Goal: Task Accomplishment & Management: Use online tool/utility

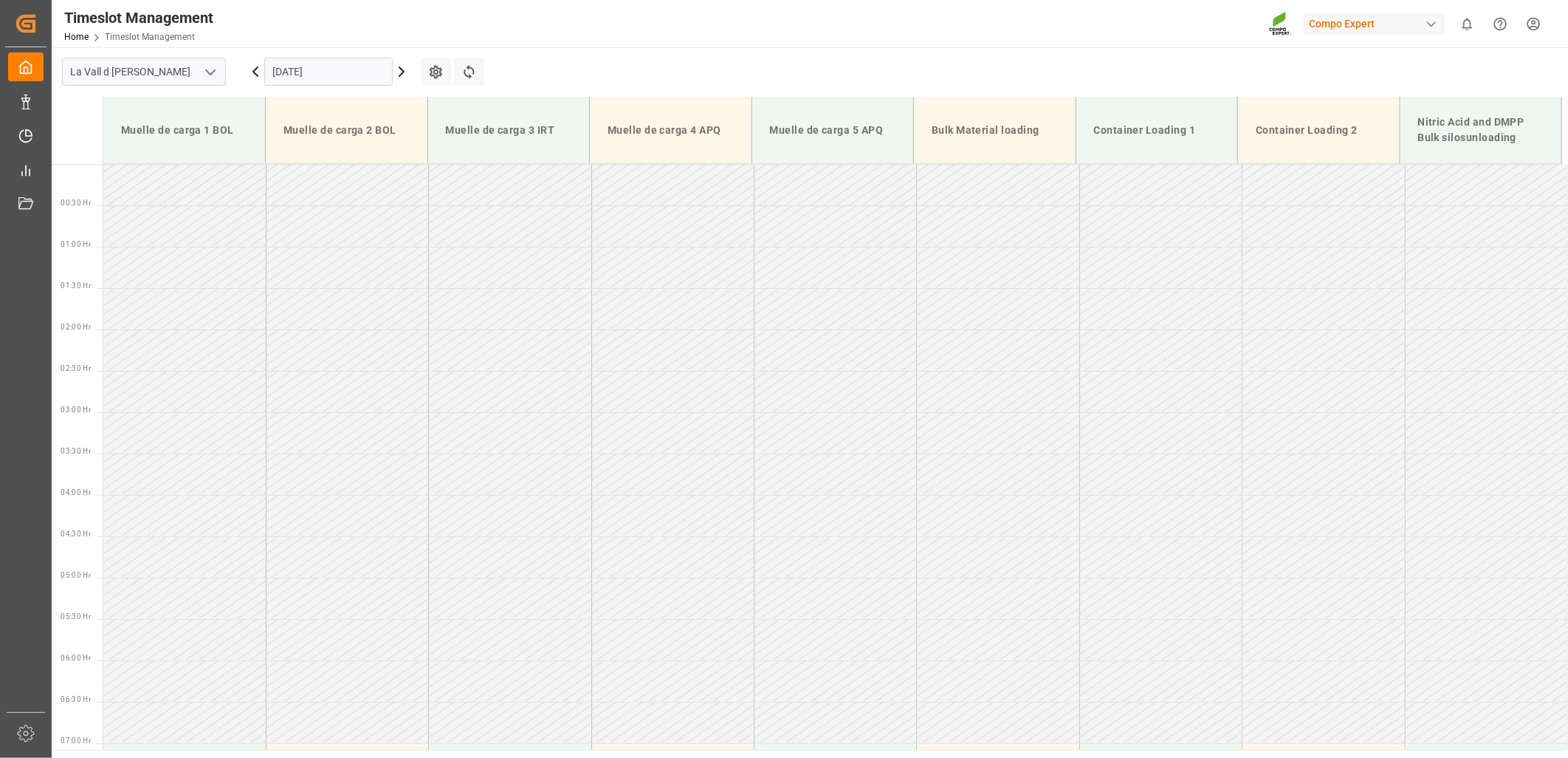
scroll to position [999, 0]
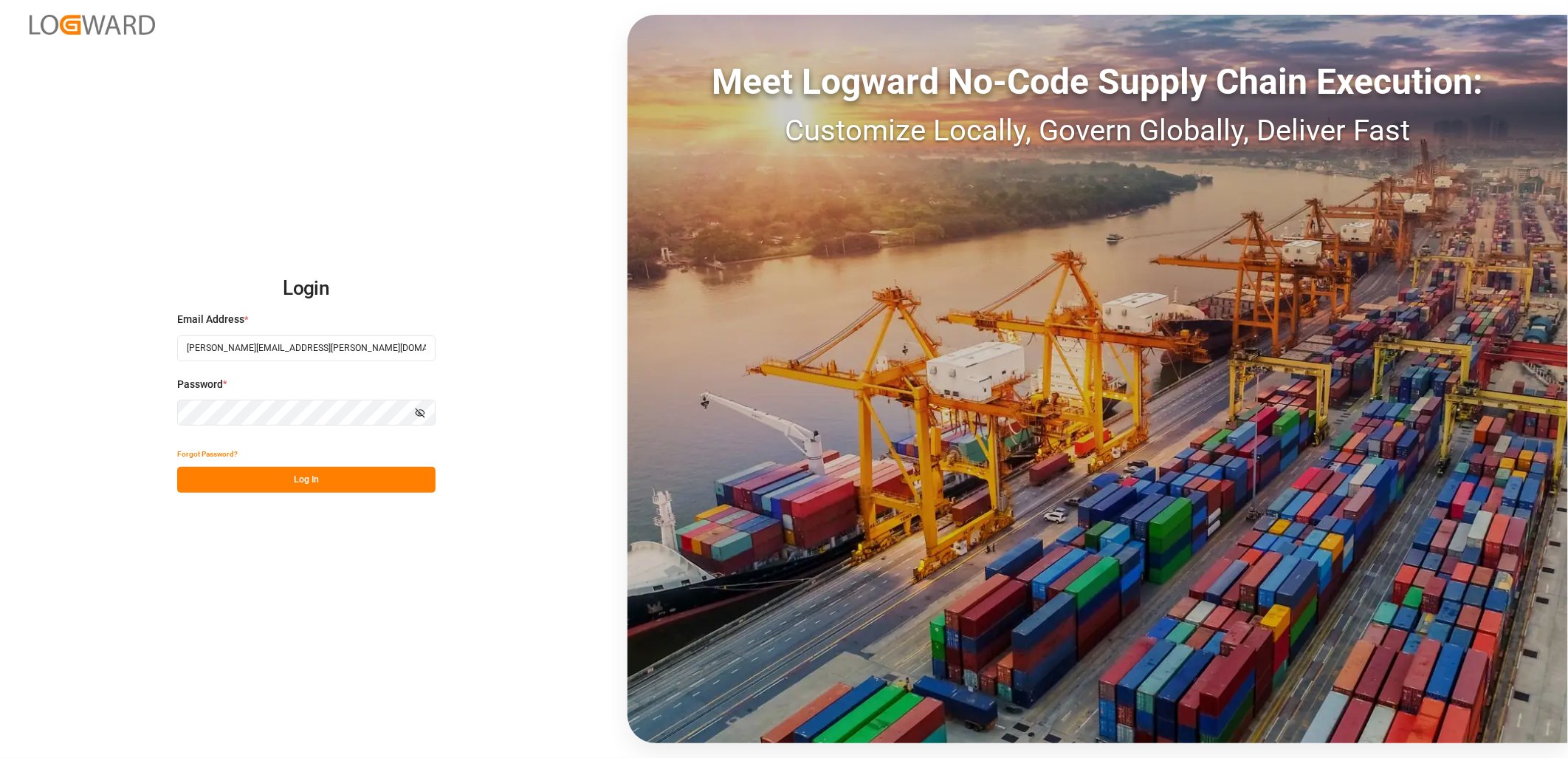
click at [322, 485] on button "Log In" at bounding box center [306, 480] width 258 height 26
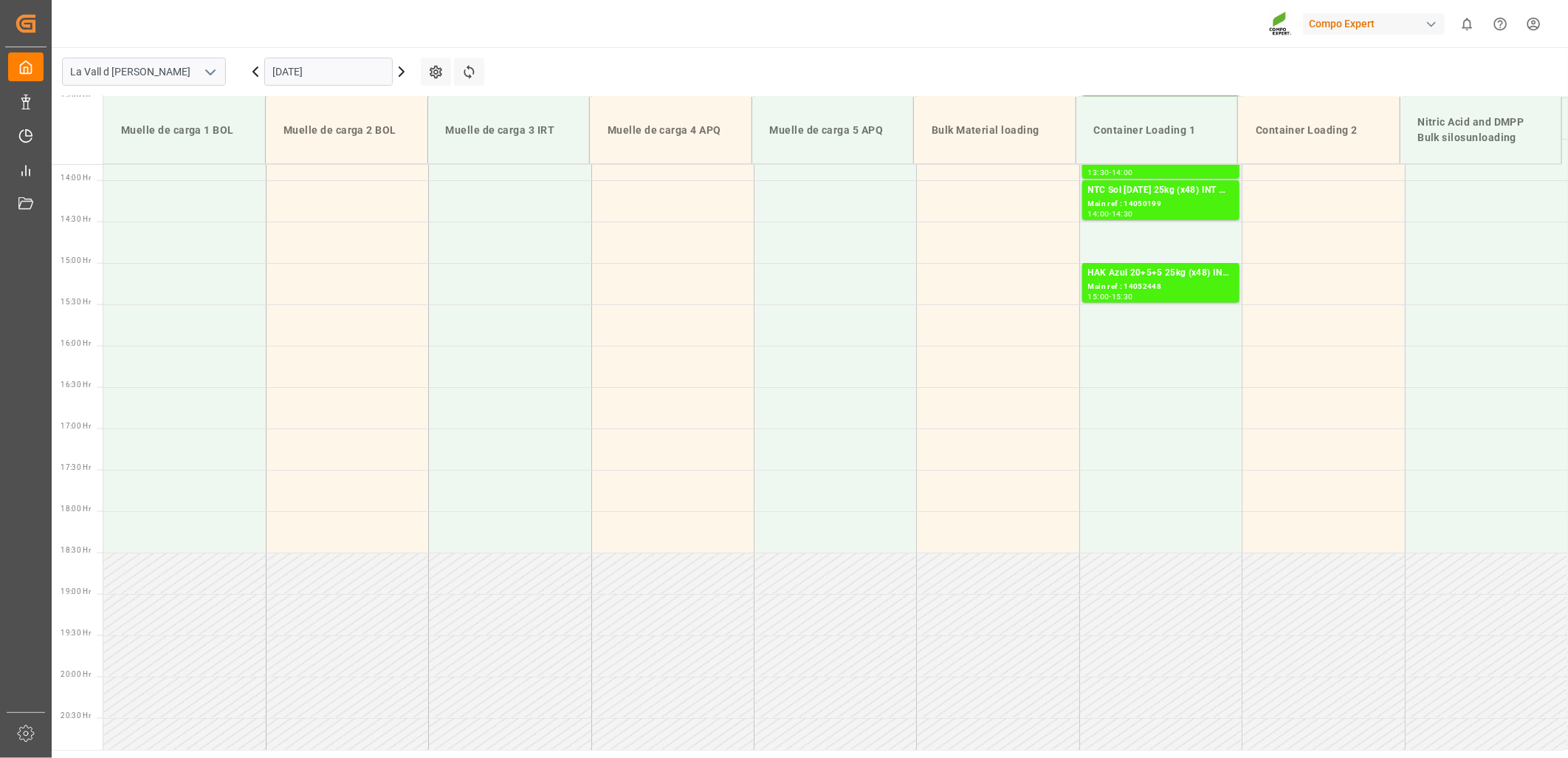
scroll to position [1164, 0]
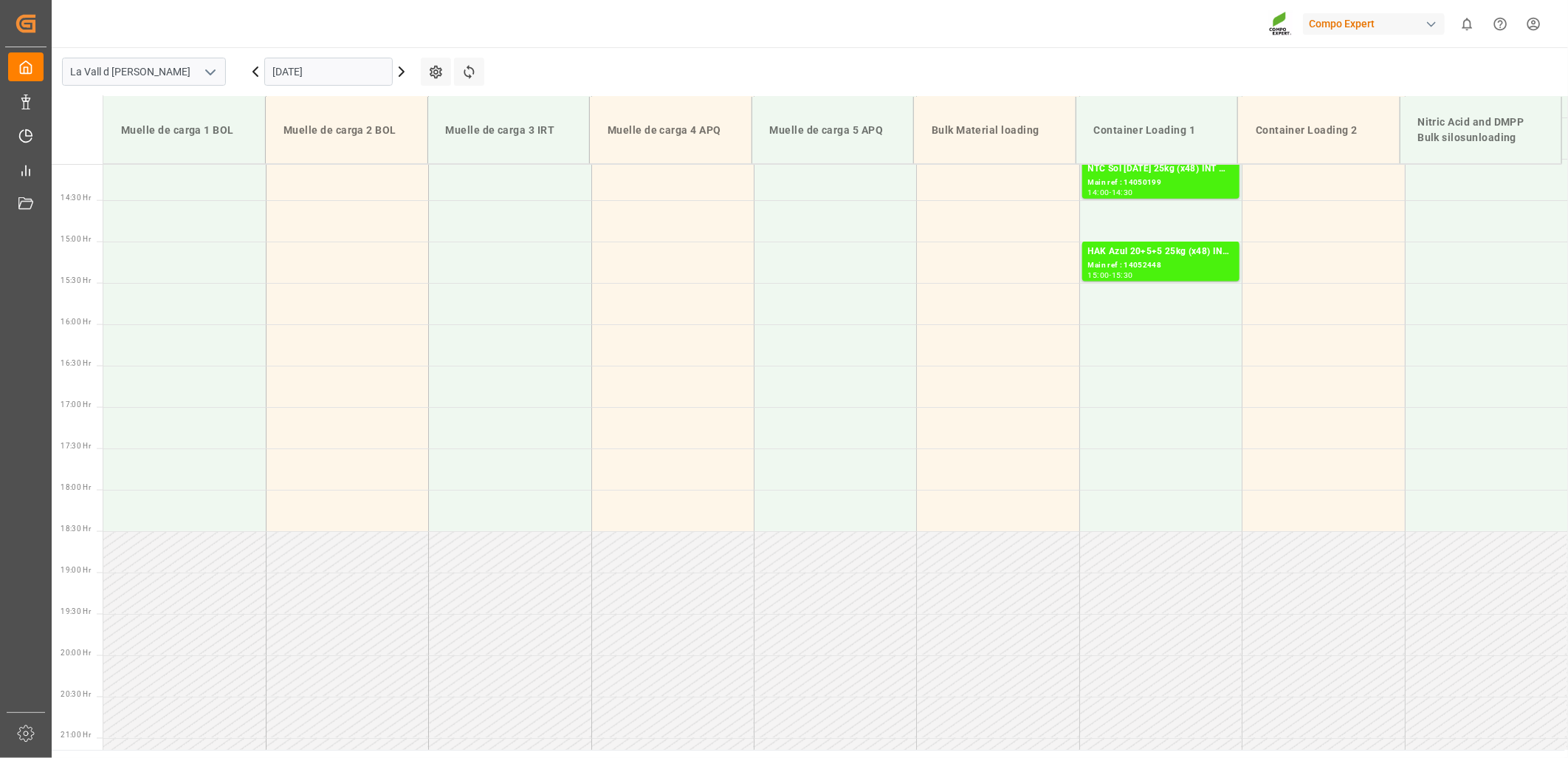
click at [670, 34] on div "Compo Expert 0 Notifications Only show unread All Watching Mark all categories …" at bounding box center [804, 24] width 1527 height 47
click at [704, 37] on div "Compo Expert 0 Notifications Only show unread All Watching Mark all categories …" at bounding box center [804, 24] width 1527 height 47
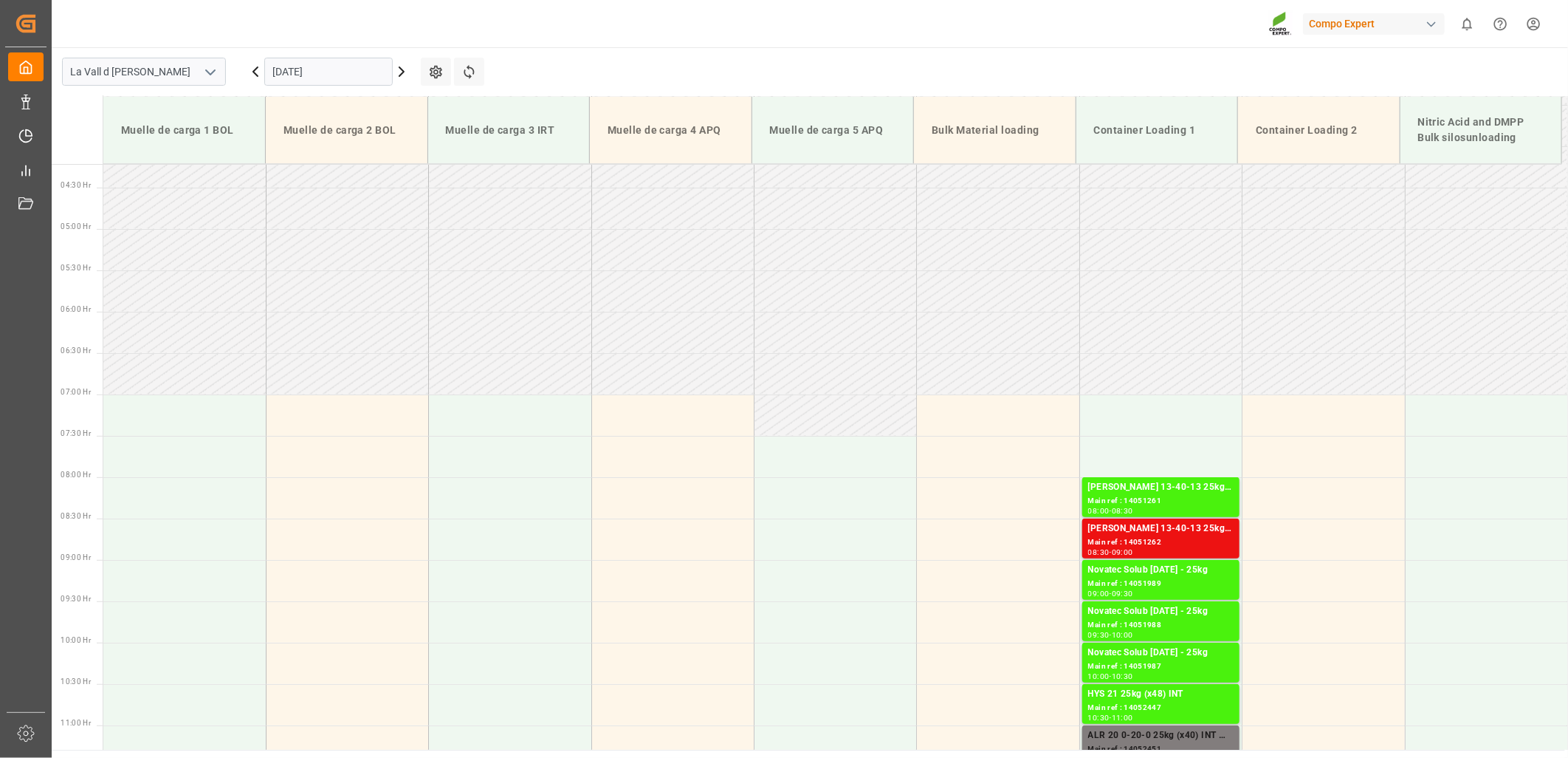
scroll to position [342, 0]
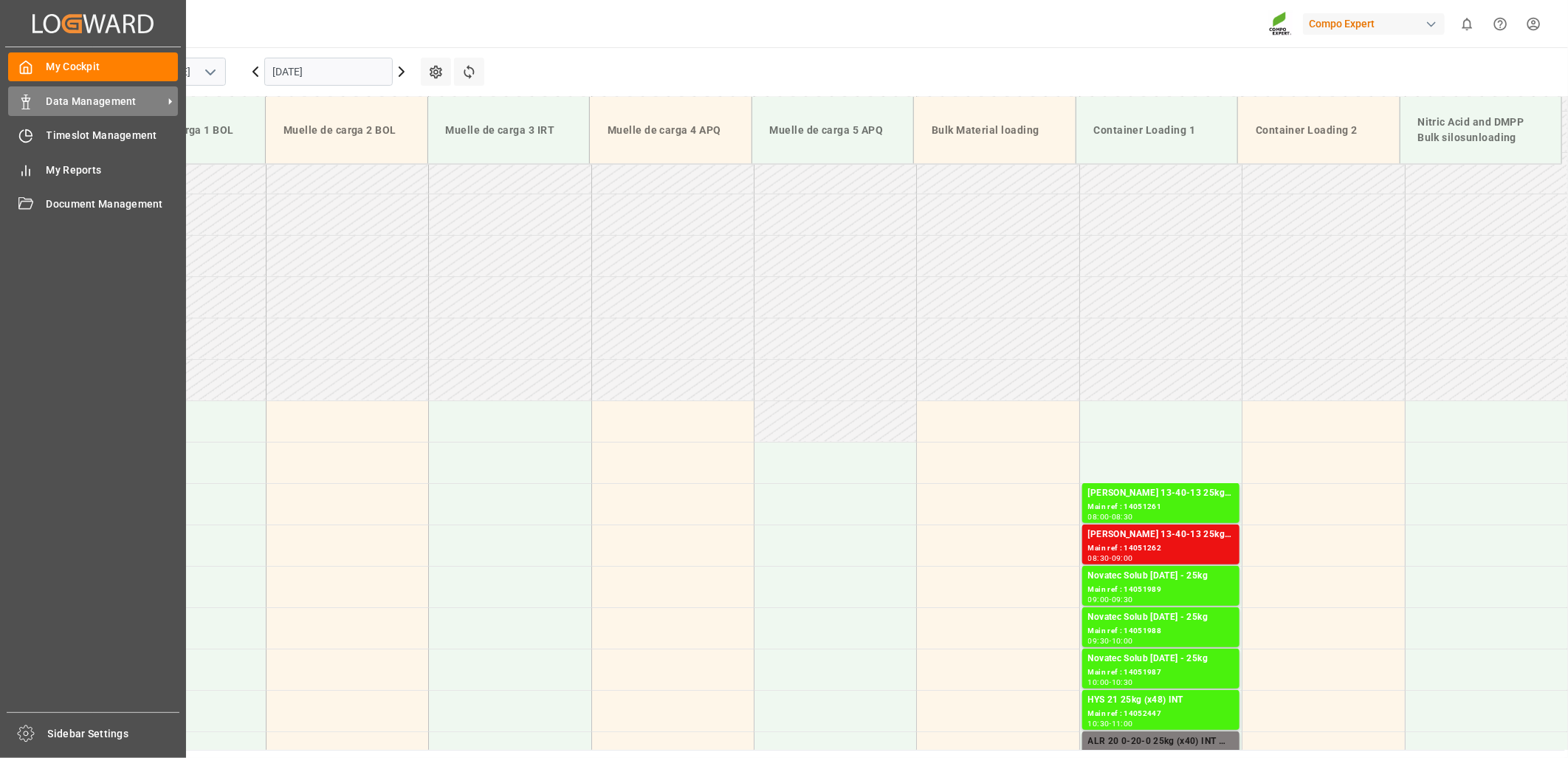
click at [27, 101] on icon at bounding box center [26, 102] width 15 height 15
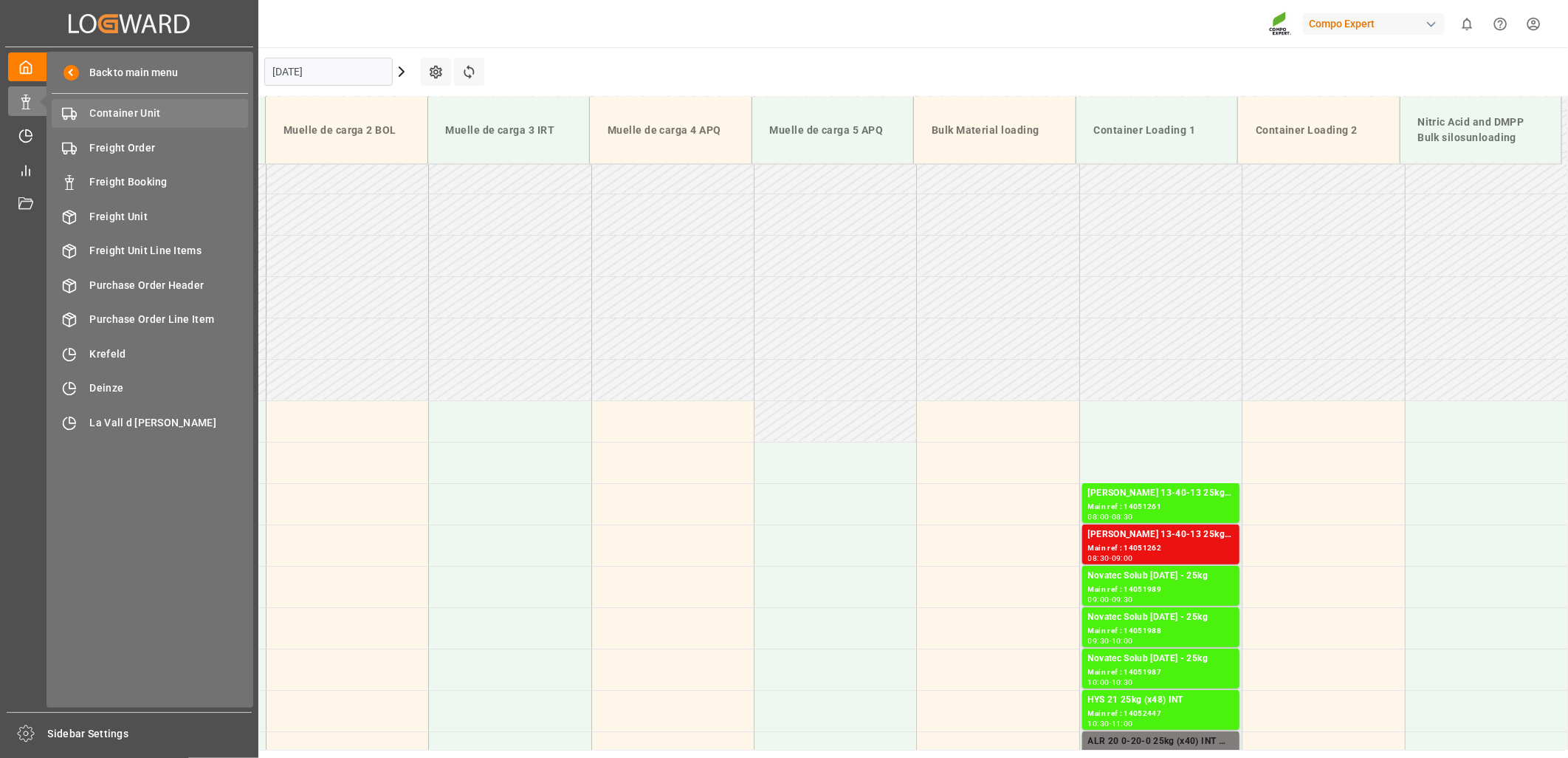
click at [148, 112] on span "Container Unit" at bounding box center [169, 114] width 159 height 15
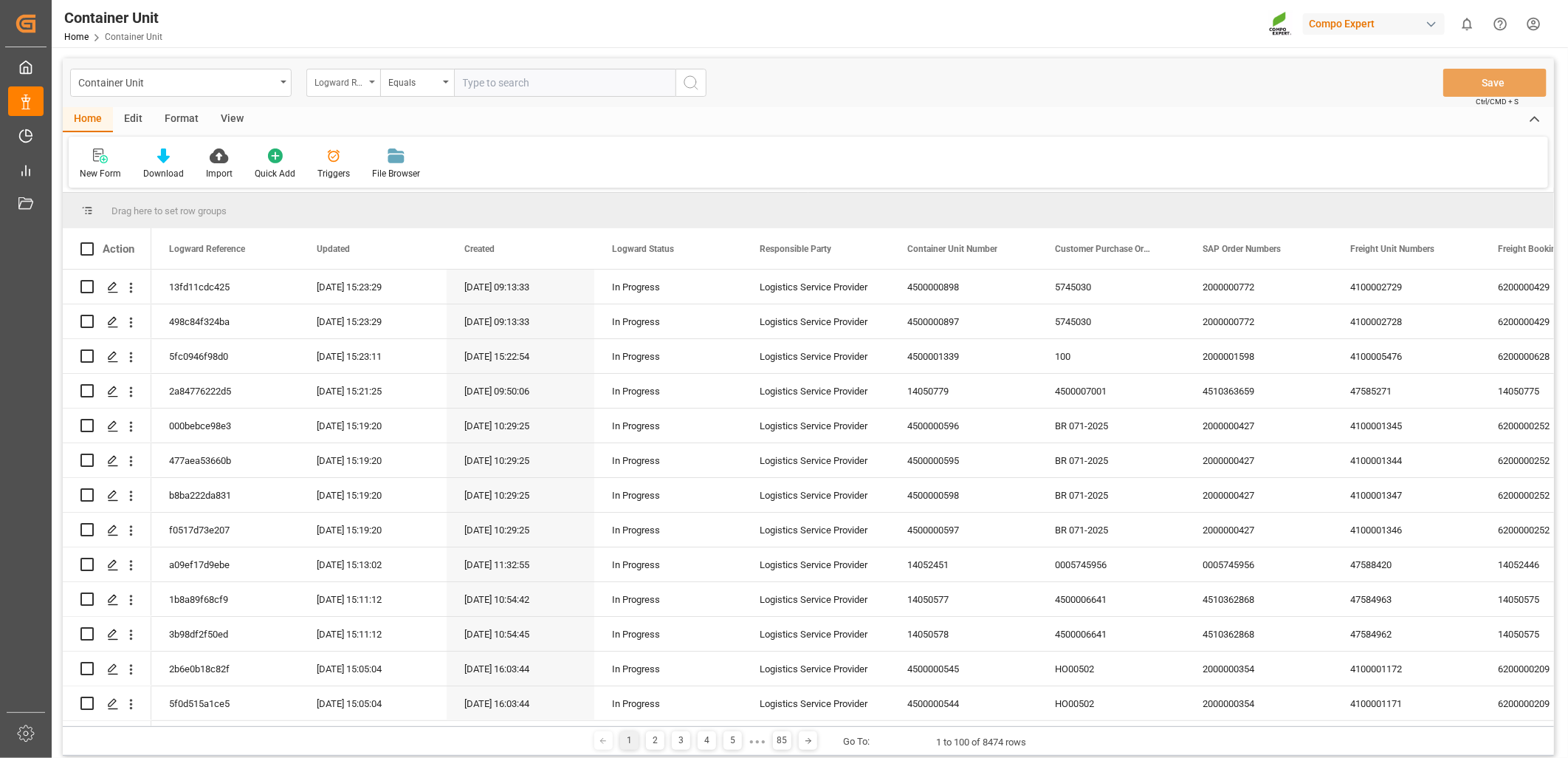
click at [372, 83] on div "Logward Reference" at bounding box center [343, 82] width 74 height 28
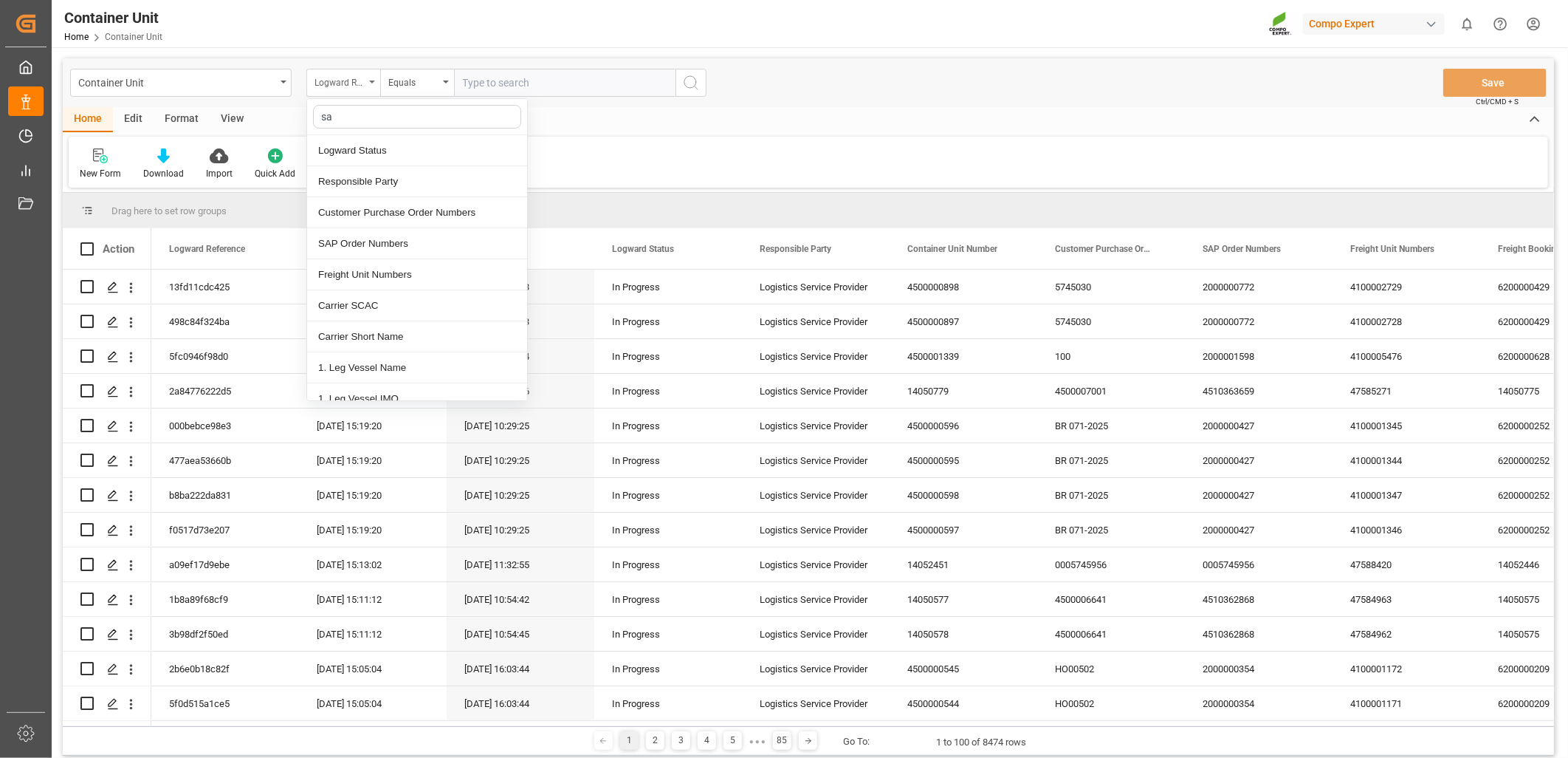
type input "sap"
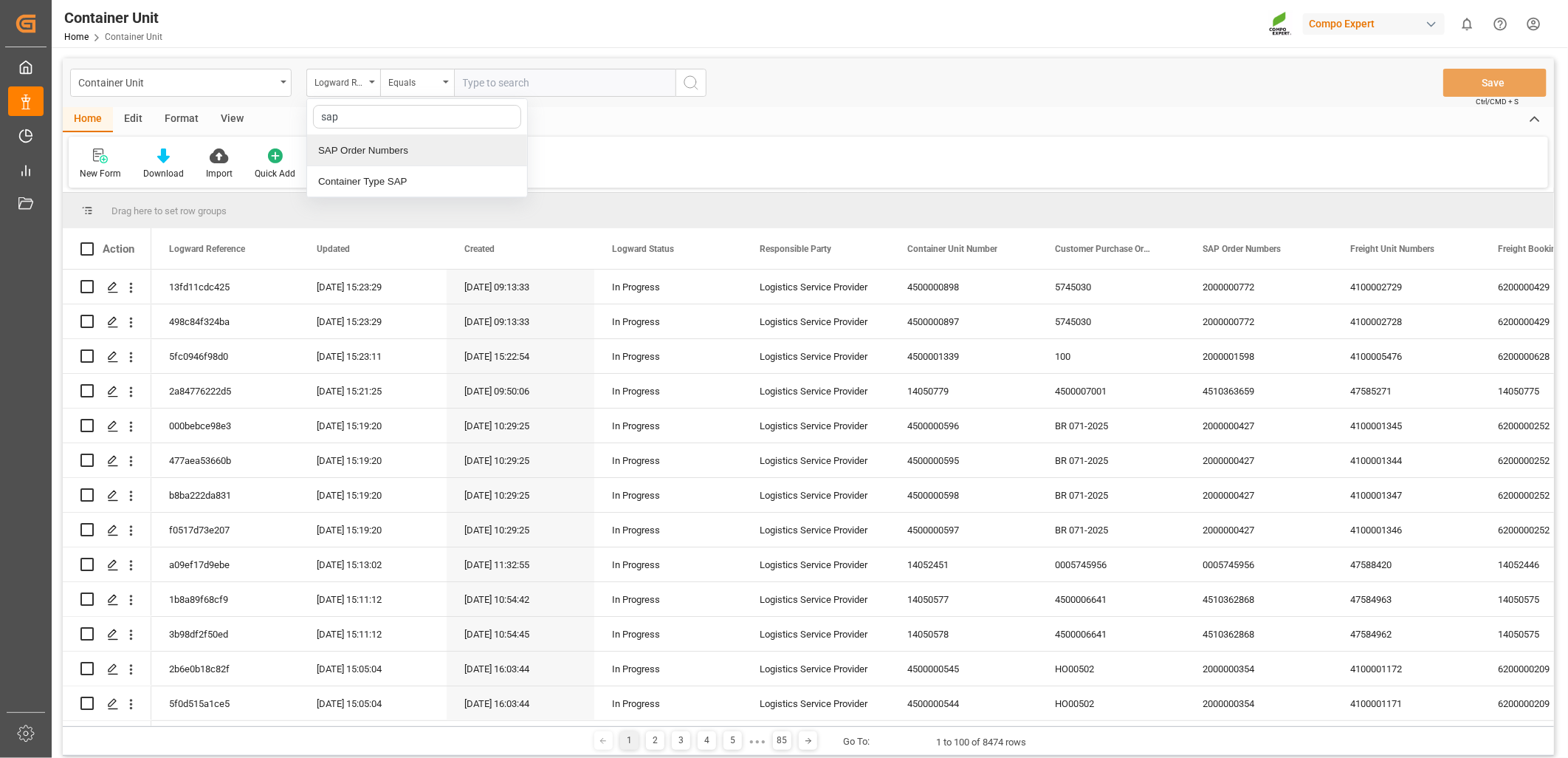
drag, startPoint x: 384, startPoint y: 149, endPoint x: 407, endPoint y: 131, distance: 29.2
click at [385, 150] on div "SAP Order Numbers" at bounding box center [417, 151] width 220 height 31
click at [437, 78] on div "Equals" at bounding box center [414, 81] width 50 height 17
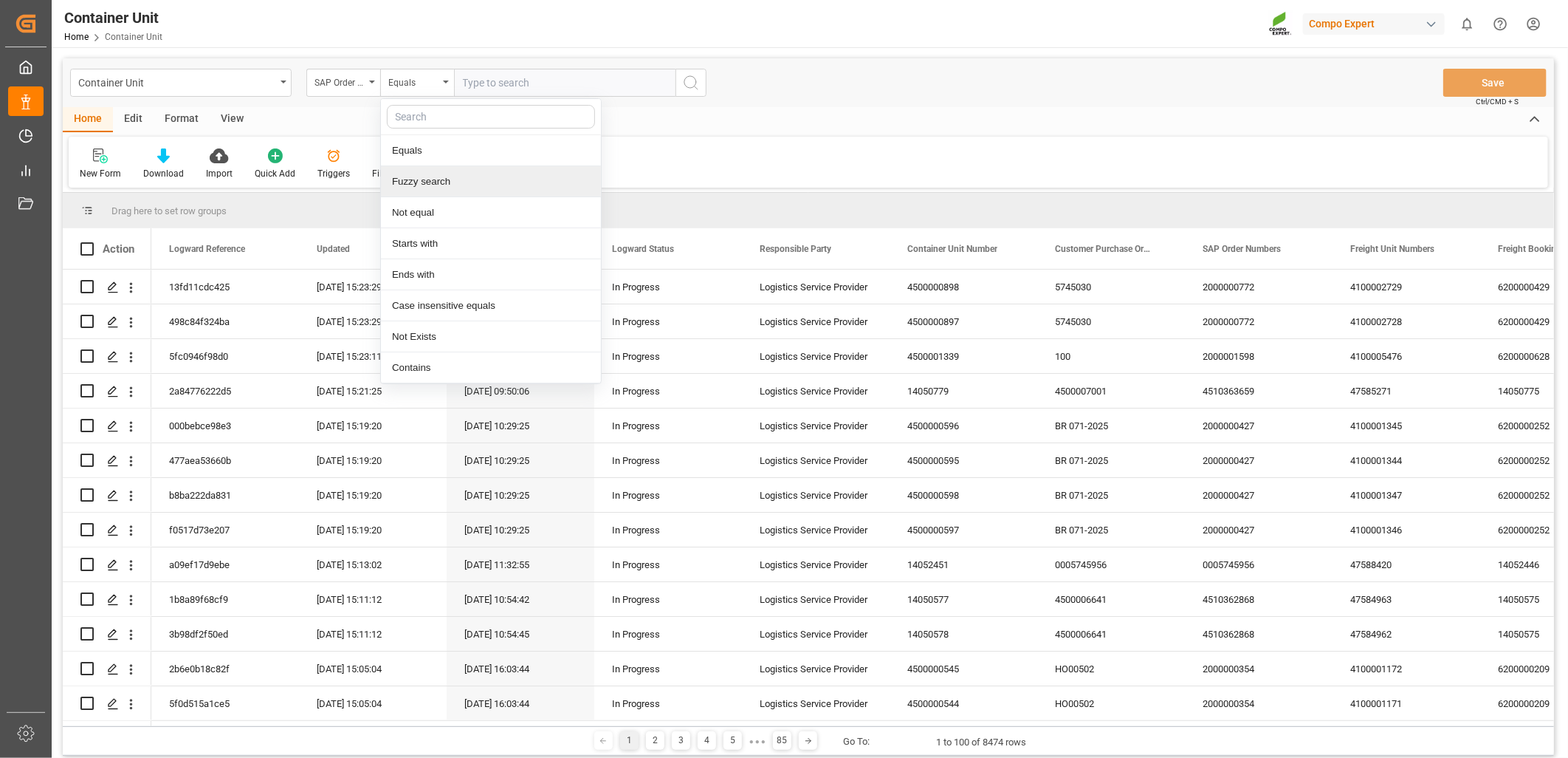
click at [416, 185] on div "Fuzzy search" at bounding box center [491, 182] width 220 height 31
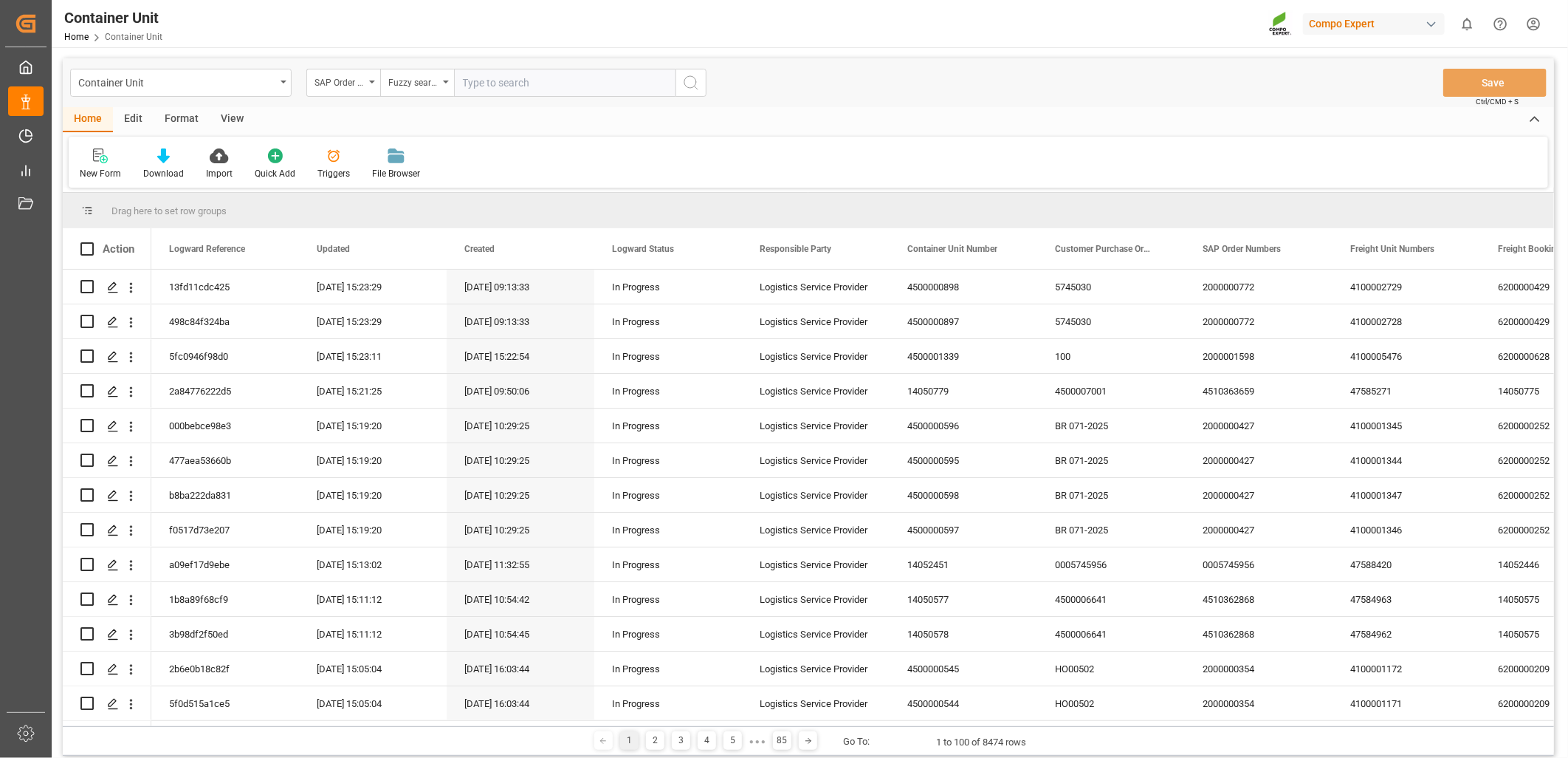
paste input "4510364316"
type input "4510364316"
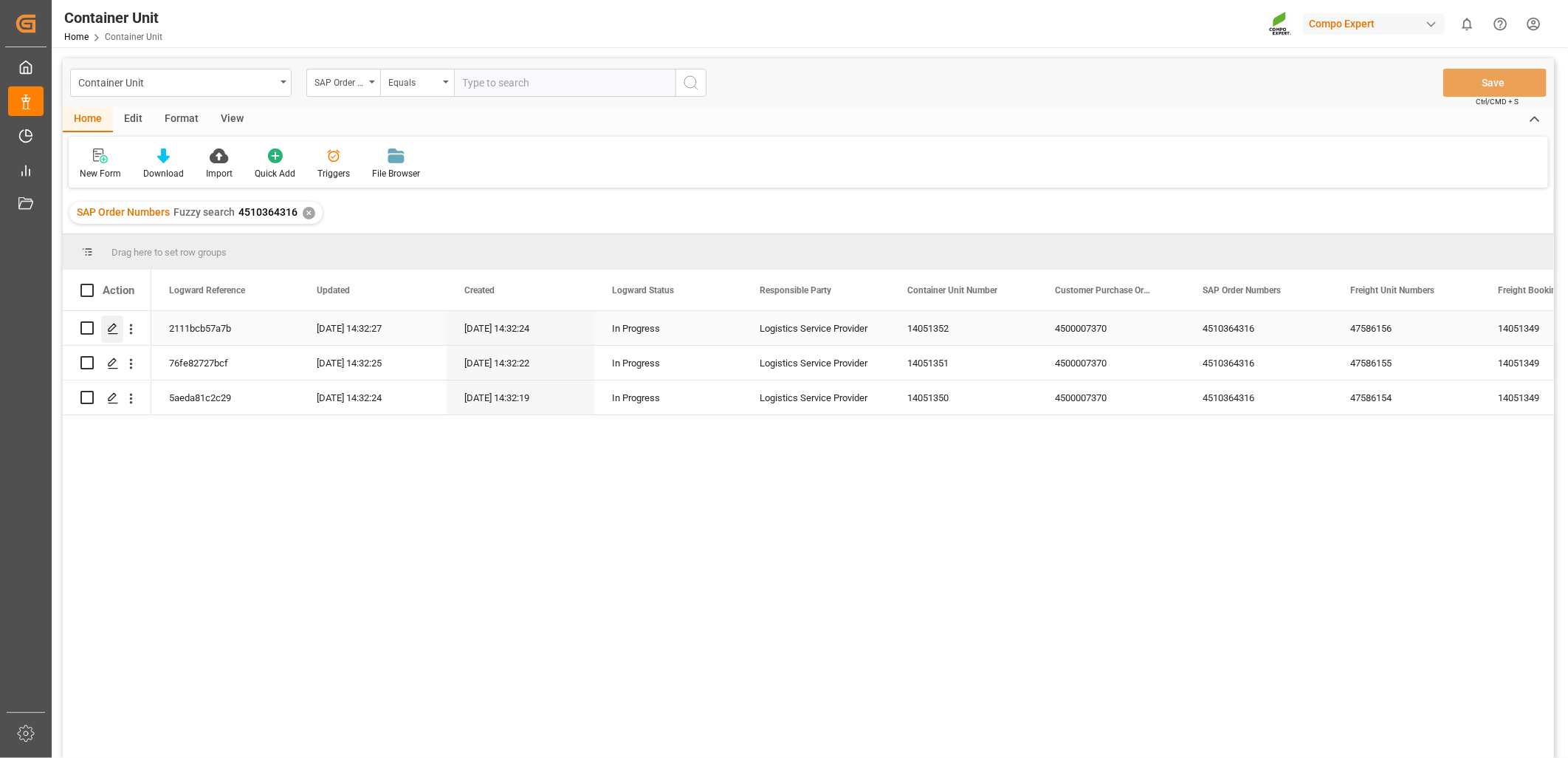
click at [112, 329] on icon "Press SPACE to select this row." at bounding box center [113, 329] width 12 height 12
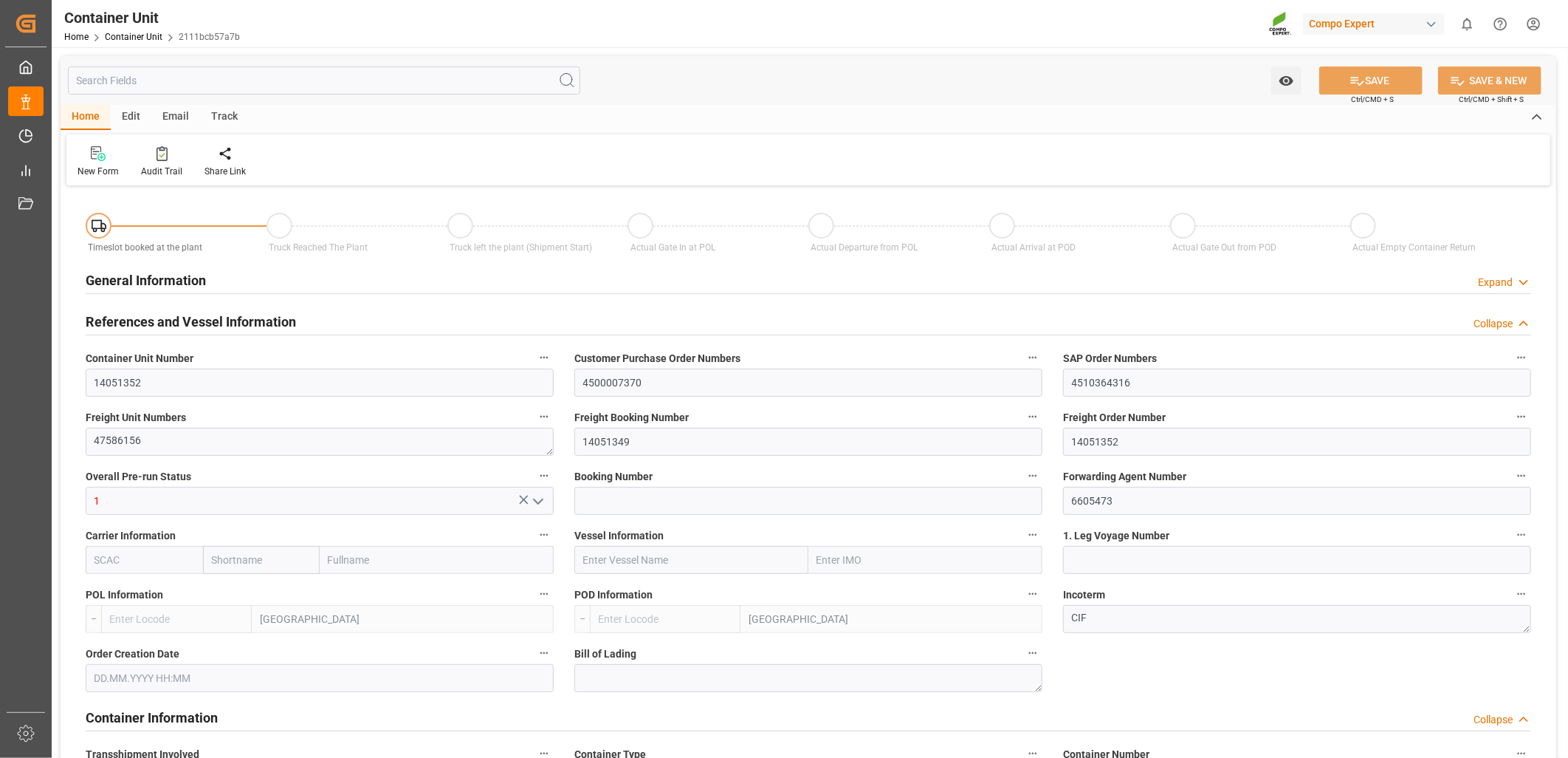
type input "ESVLC"
type input "COCTG"
type input "7"
type input "0"
type input "8"
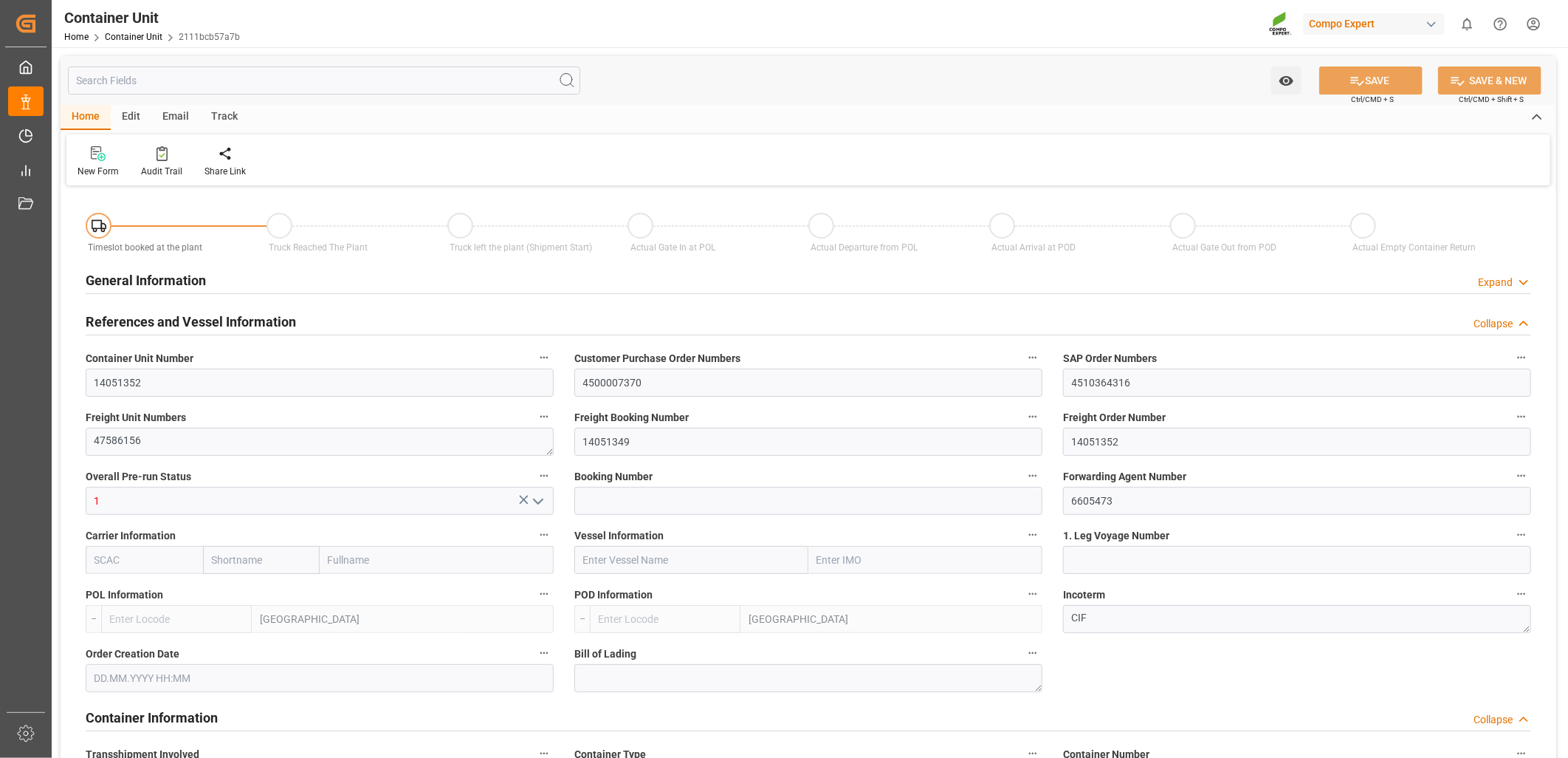
type input "0"
type input "60"
type input "24576"
type input "[DATE] 13:22"
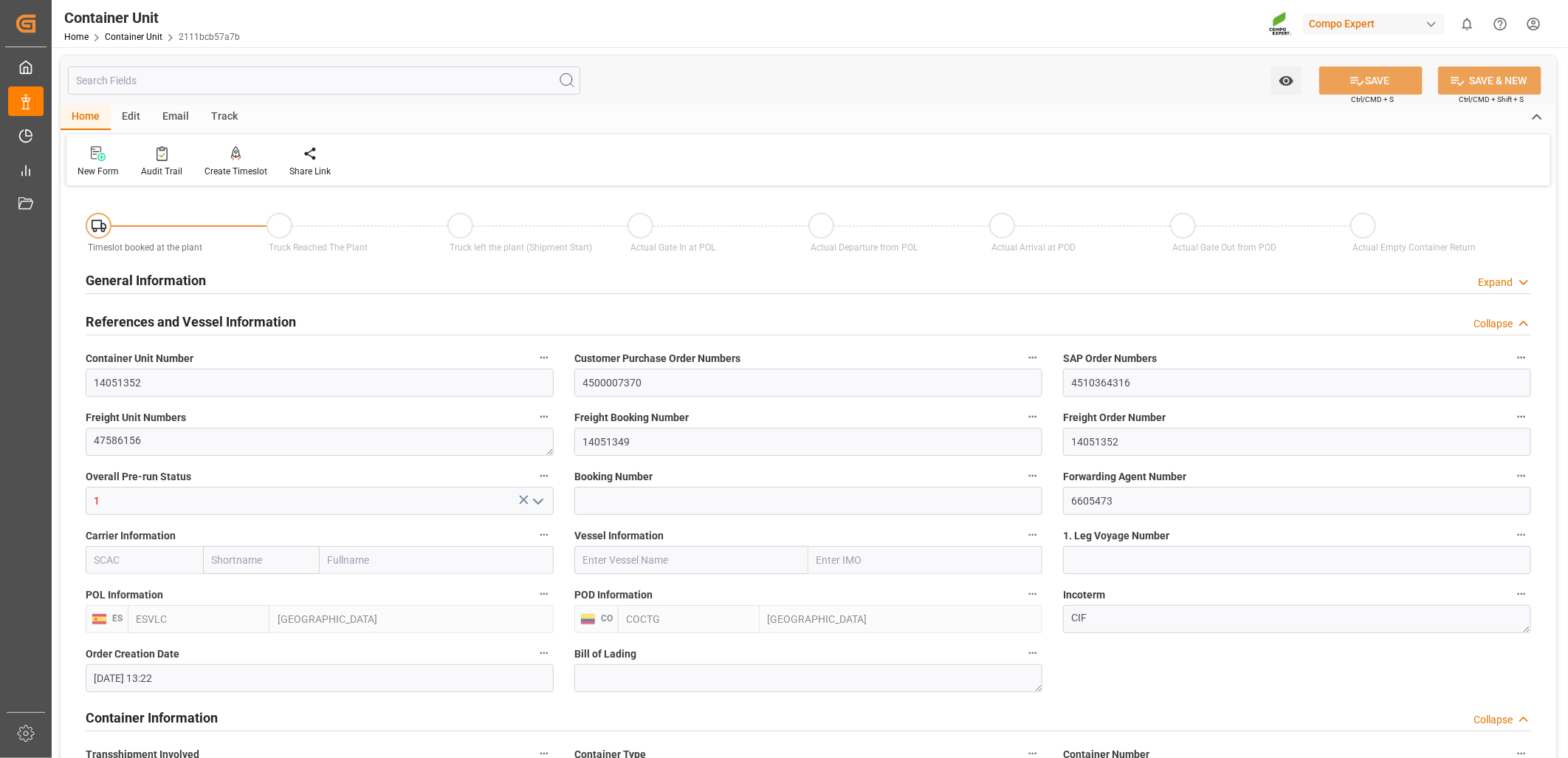
type input "[DATE]"
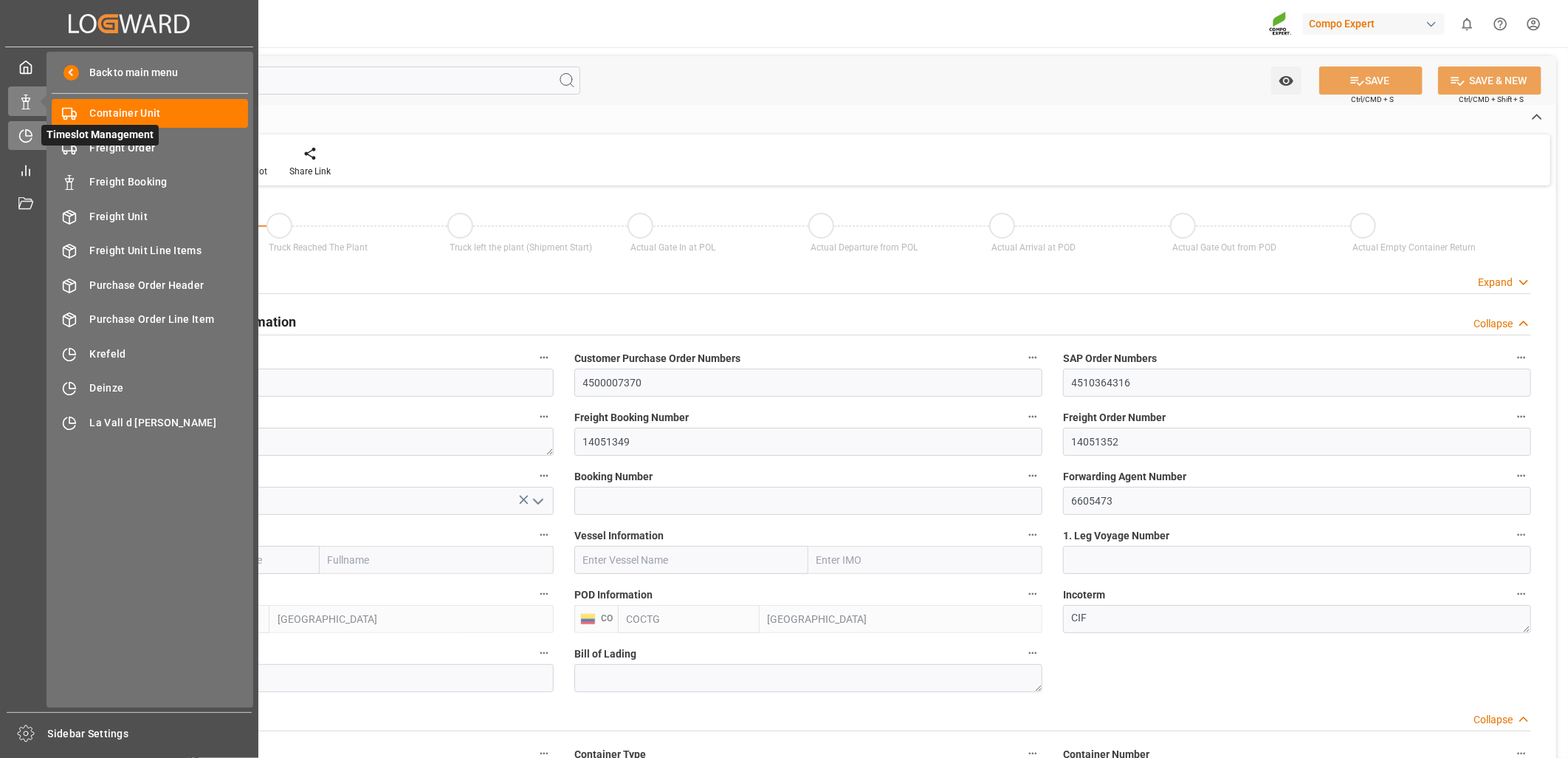
click at [30, 131] on icon at bounding box center [29, 132] width 6 height 6
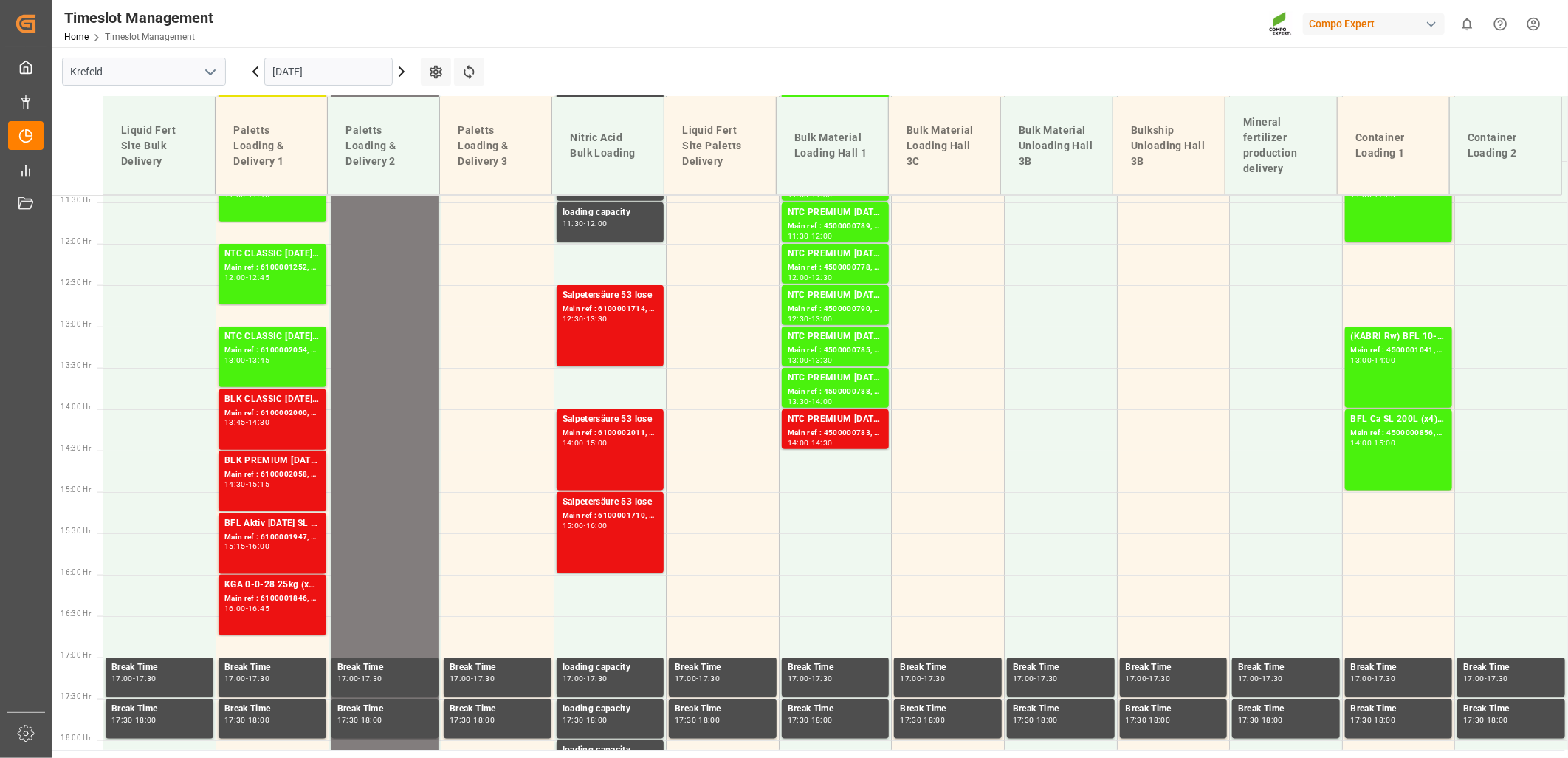
scroll to position [1194, 0]
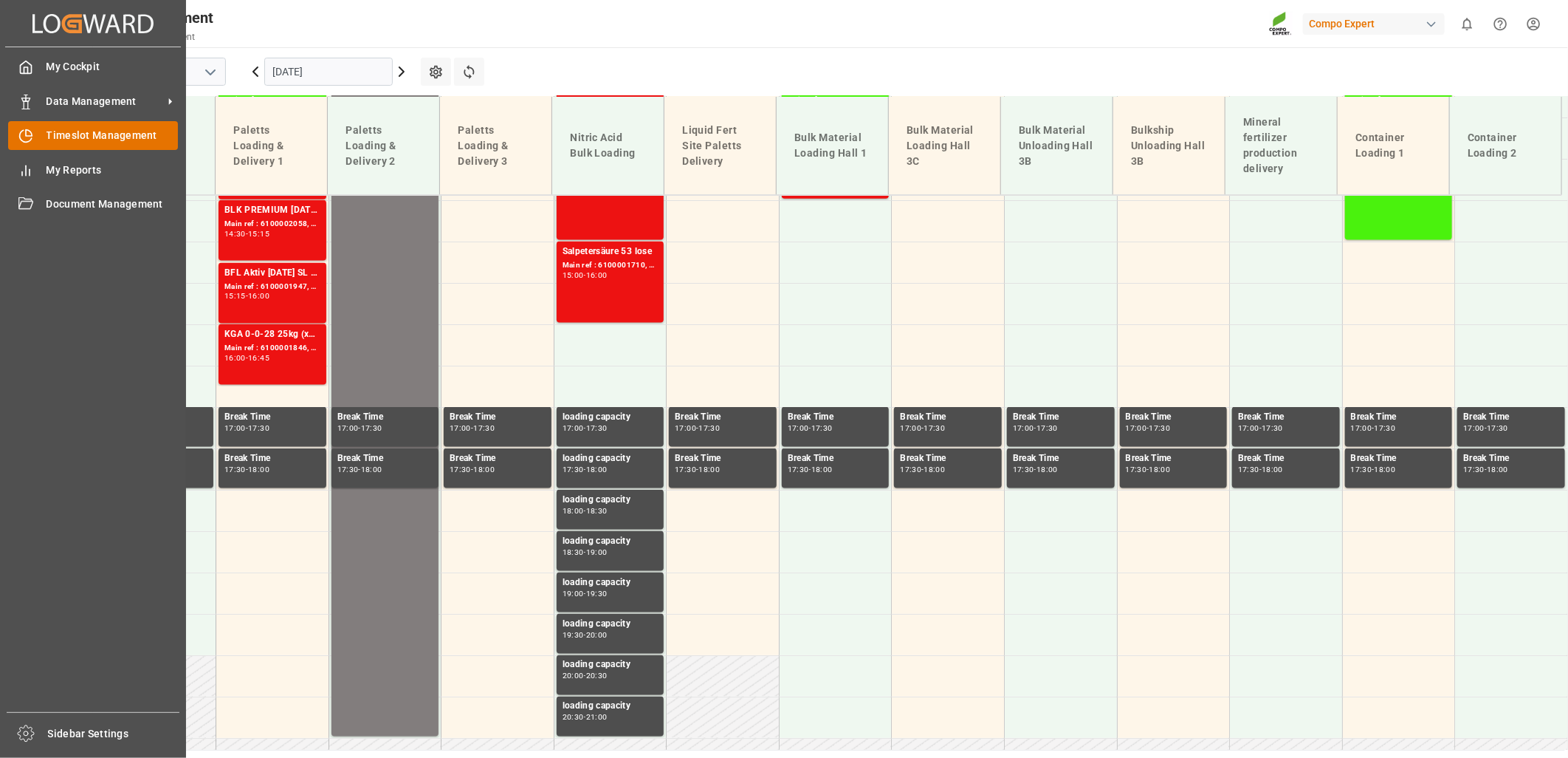
click at [62, 136] on span "Timeslot Management" at bounding box center [112, 135] width 132 height 15
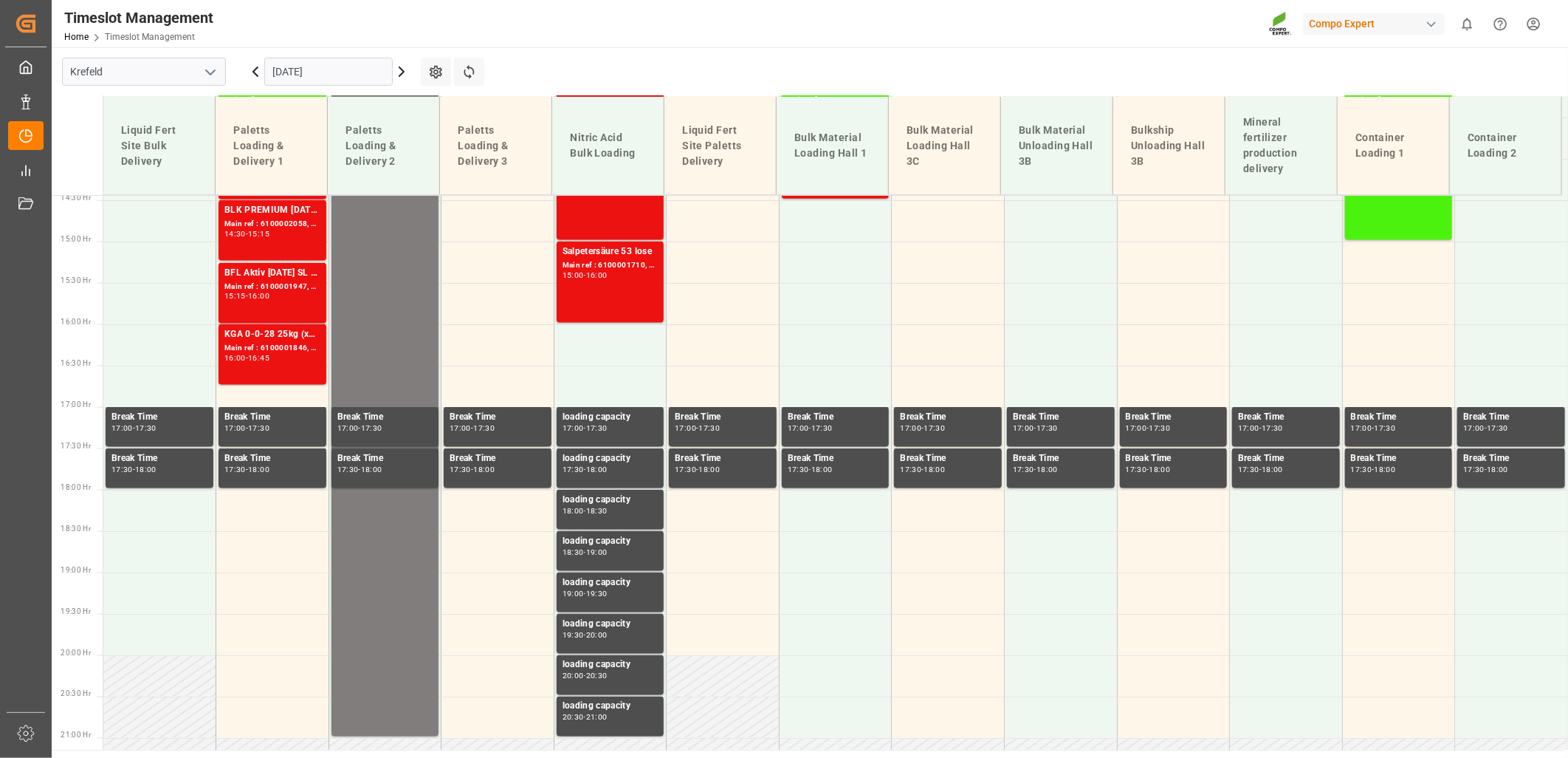
click at [218, 76] on icon "open menu" at bounding box center [210, 72] width 18 height 18
click at [112, 174] on div "La Vall d [PERSON_NAME]" at bounding box center [144, 171] width 162 height 34
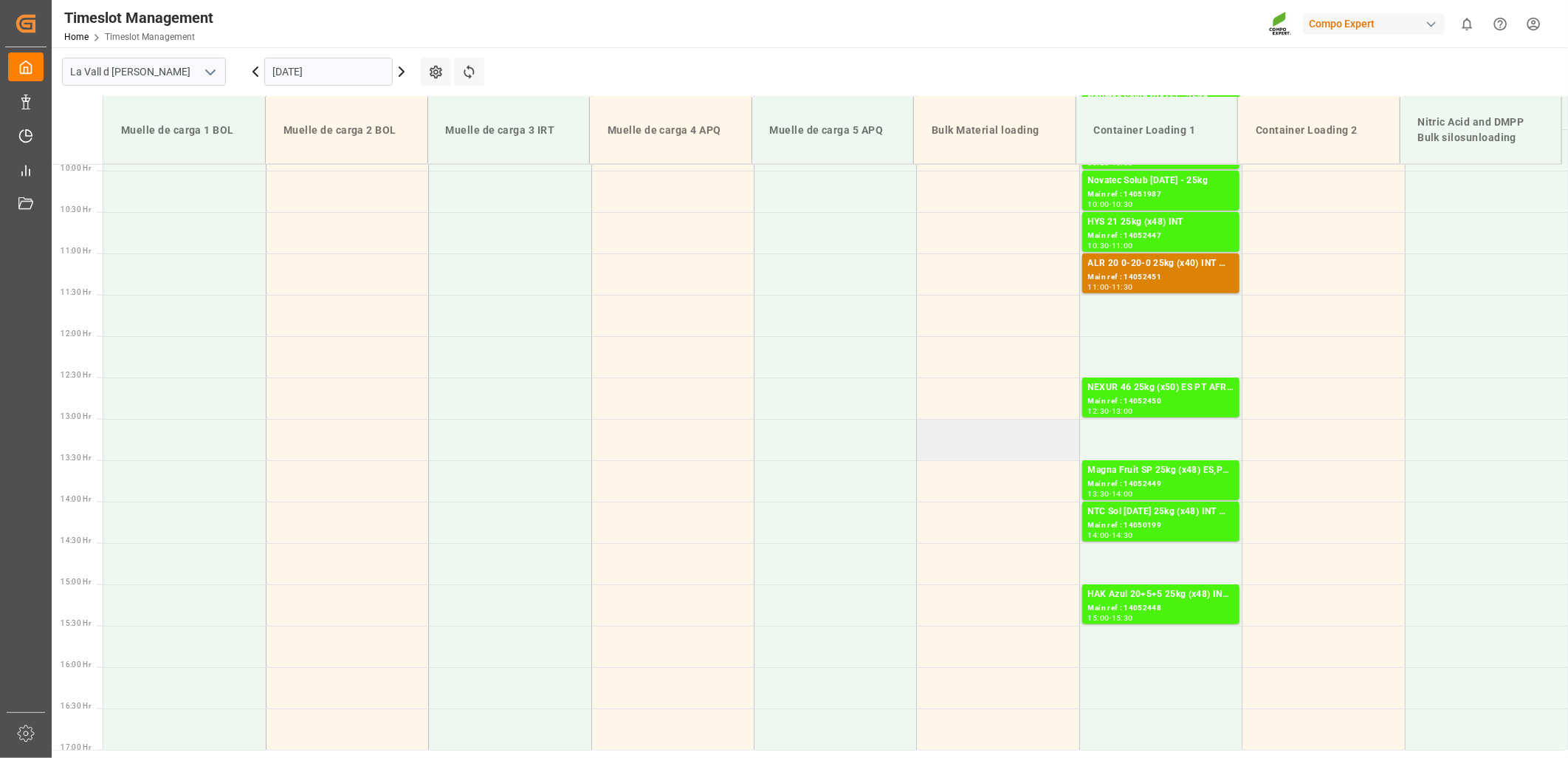
scroll to position [835, 0]
